Goal: Information Seeking & Learning: Learn about a topic

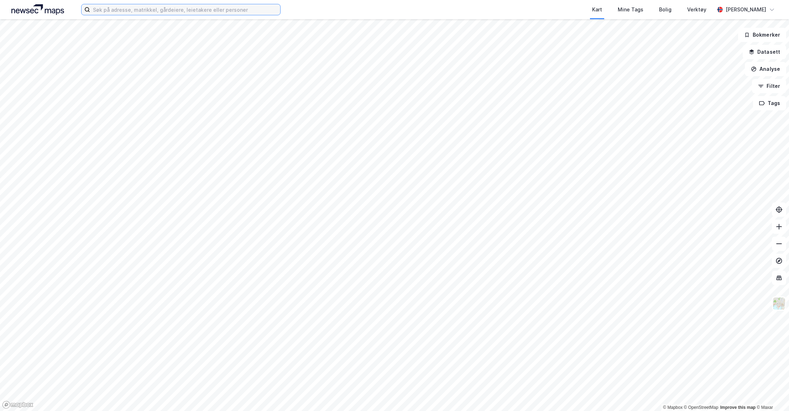
click at [161, 9] on input at bounding box center [185, 9] width 190 height 11
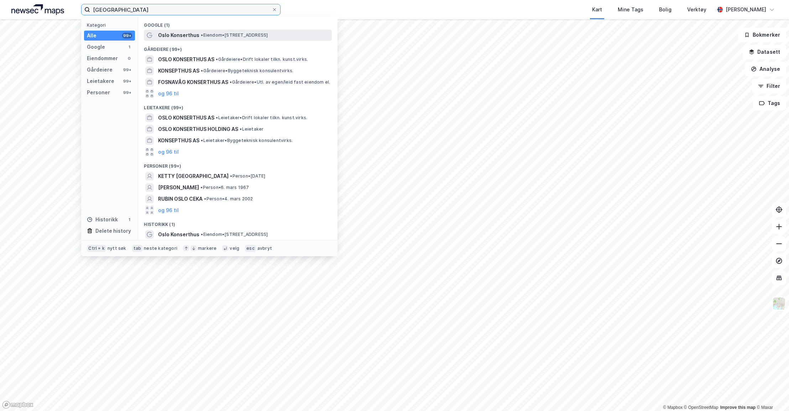
type input "[GEOGRAPHIC_DATA]"
click at [180, 36] on span "Oslo Konserthus" at bounding box center [178, 35] width 41 height 9
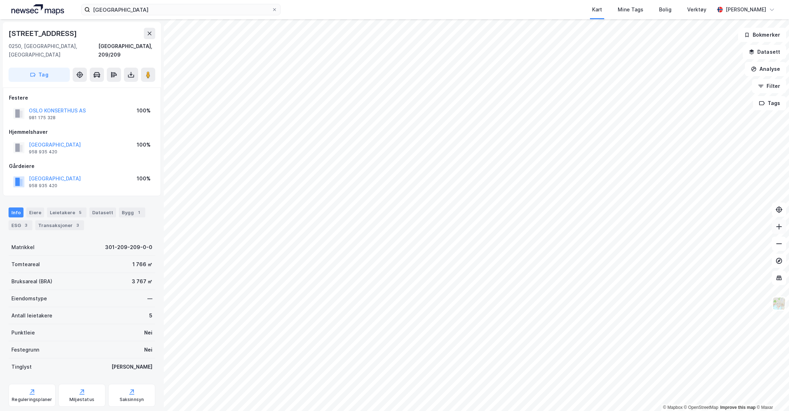
click at [783, 228] on button at bounding box center [779, 227] width 14 height 14
